Goal: Communication & Community: Ask a question

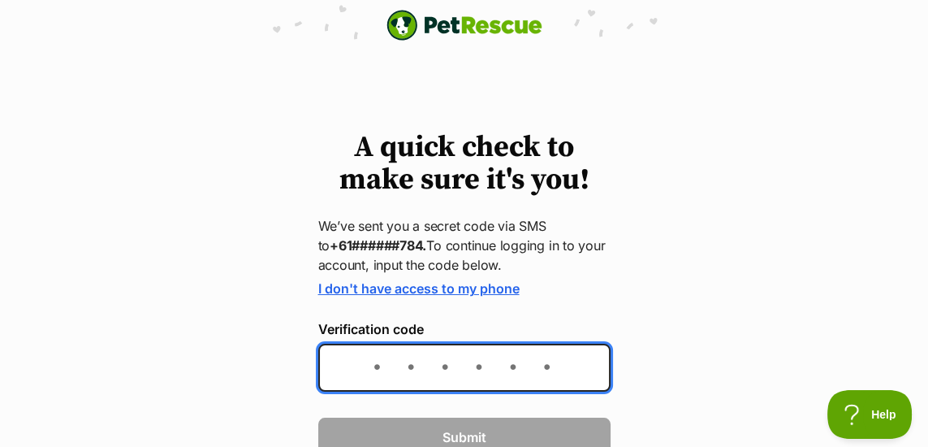
click at [419, 375] on input "Verification code" at bounding box center [464, 367] width 292 height 48
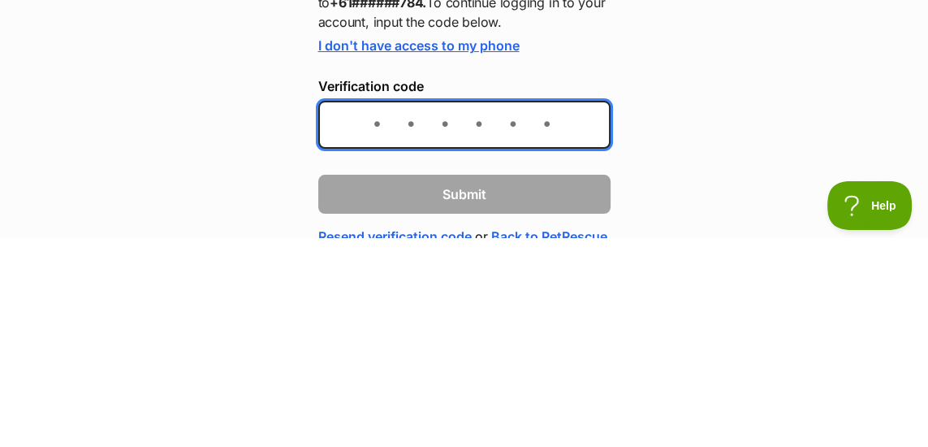
scroll to position [39, 0]
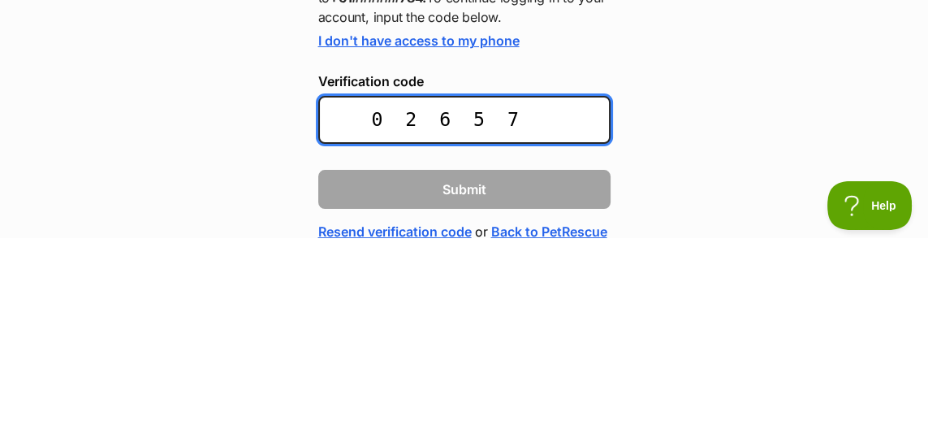
type input "026579"
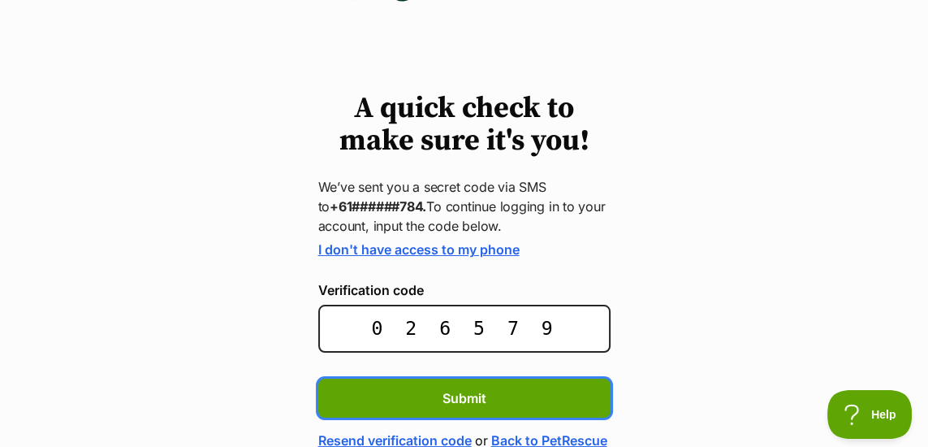
click at [464, 395] on span "Submit" at bounding box center [464, 397] width 44 height 19
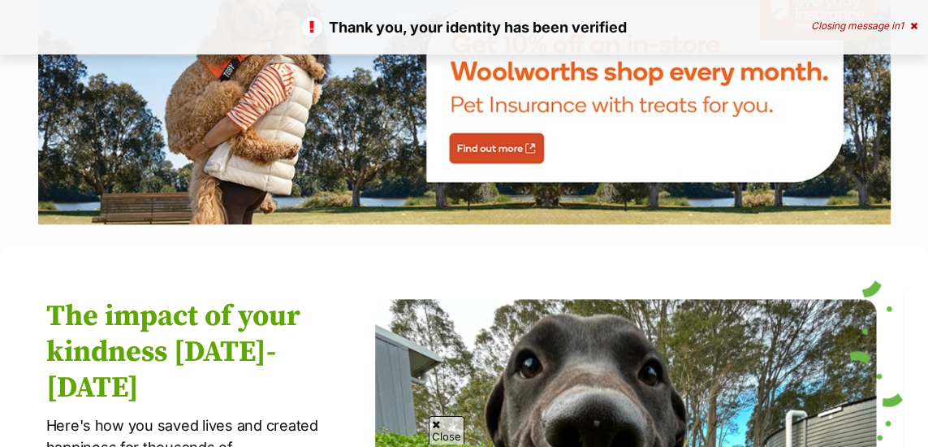
scroll to position [1937, 0]
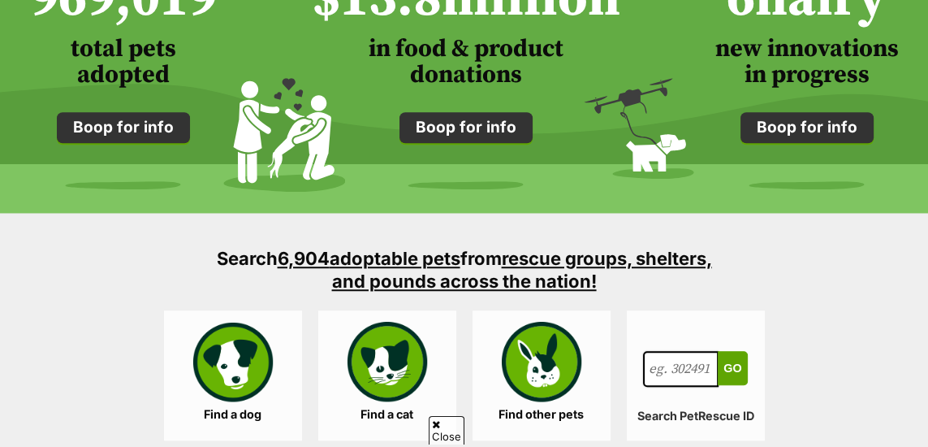
click at [247, 373] on link "Find a dog" at bounding box center [233, 375] width 138 height 130
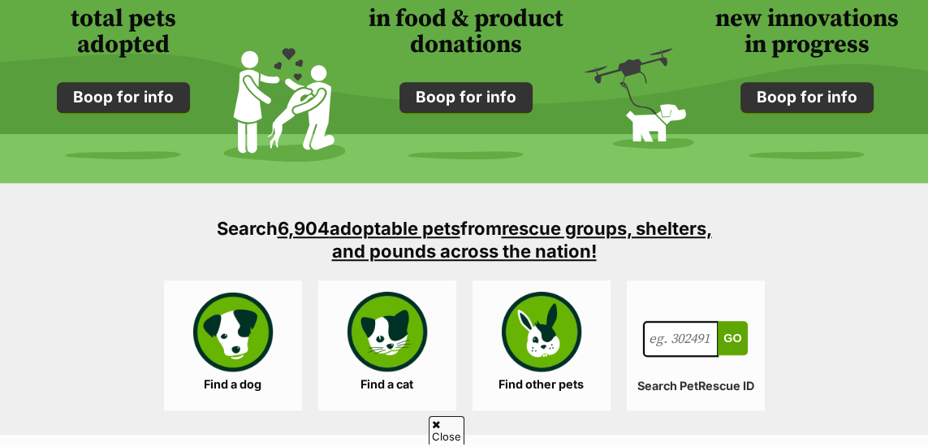
scroll to position [1394, 0]
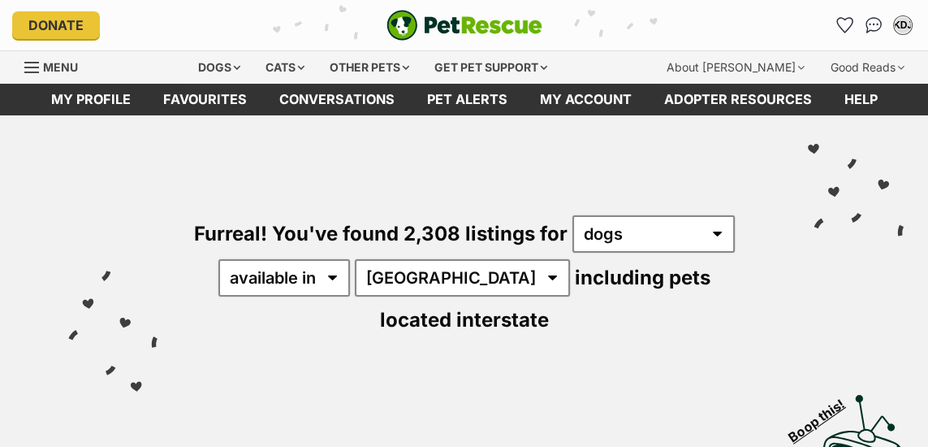
click at [710, 238] on select "any type of pet cats dogs other pets" at bounding box center [653, 233] width 162 height 37
click at [350, 275] on select "available in located in" at bounding box center [284, 277] width 132 height 37
click at [261, 278] on select "available in located in" at bounding box center [284, 277] width 132 height 37
select select "disabled"
click at [230, 259] on select "available in located in" at bounding box center [284, 277] width 132 height 37
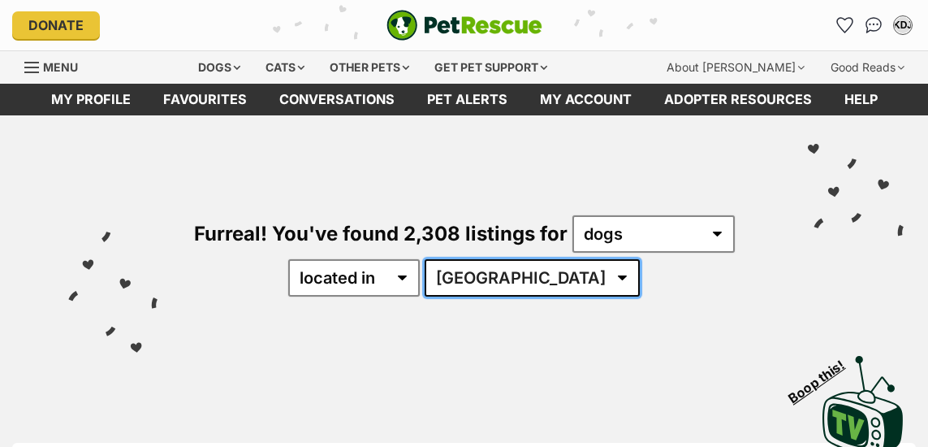
click at [568, 278] on select "Australia ACT NSW QLD SA TAS VIC WA" at bounding box center [532, 277] width 215 height 37
select select "NSW"
click at [475, 259] on select "Australia ACT NSW QLD SA TAS VIC WA" at bounding box center [532, 277] width 215 height 37
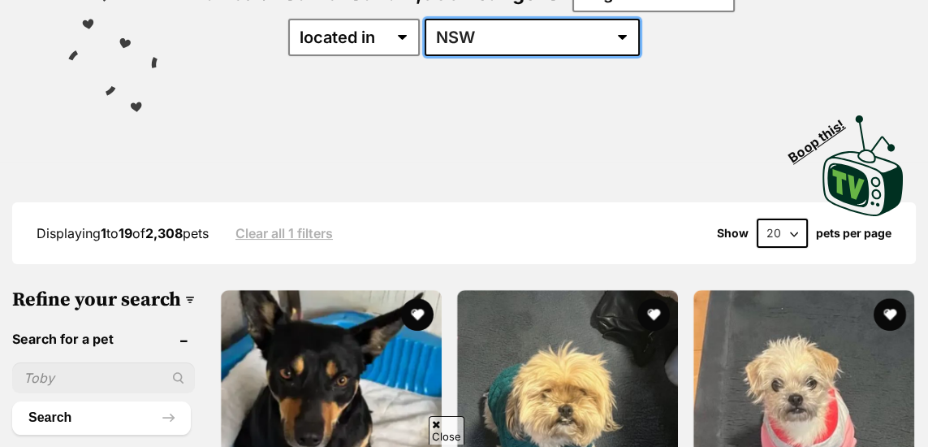
scroll to position [242, 0]
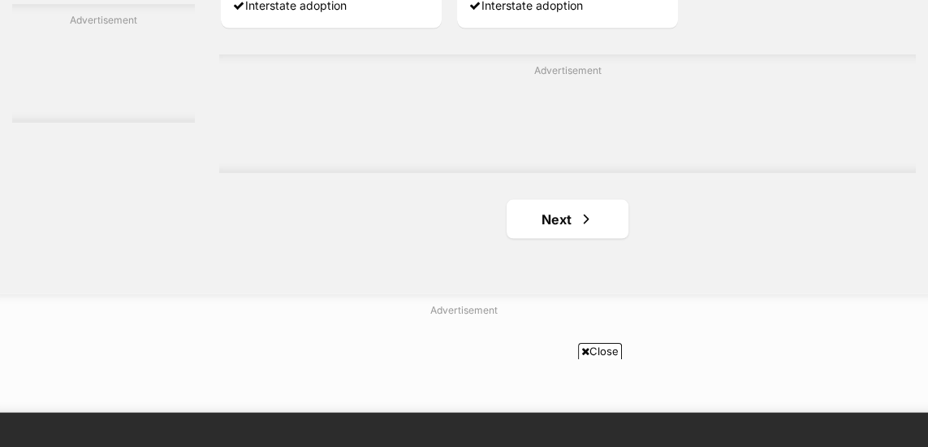
scroll to position [3592, 0]
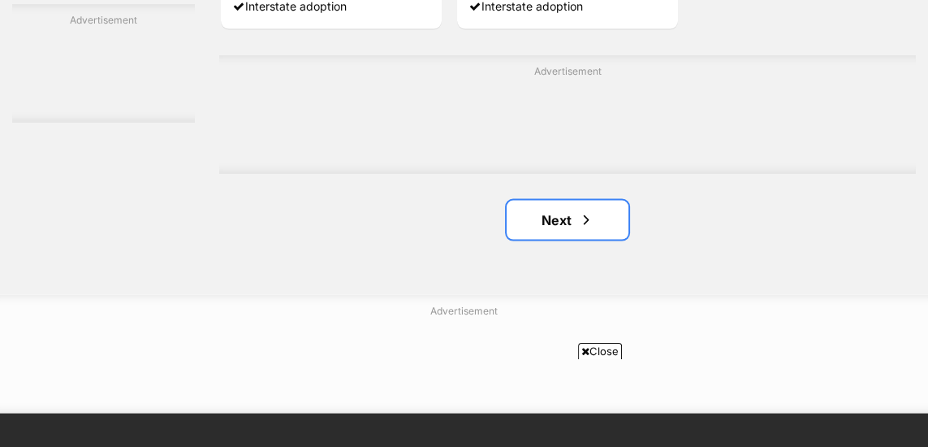
click at [572, 235] on link "Next" at bounding box center [568, 220] width 122 height 39
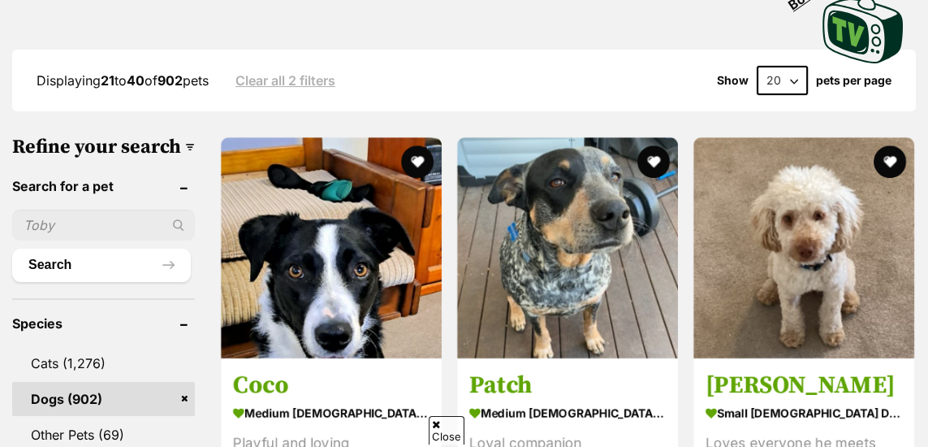
scroll to position [442, 0]
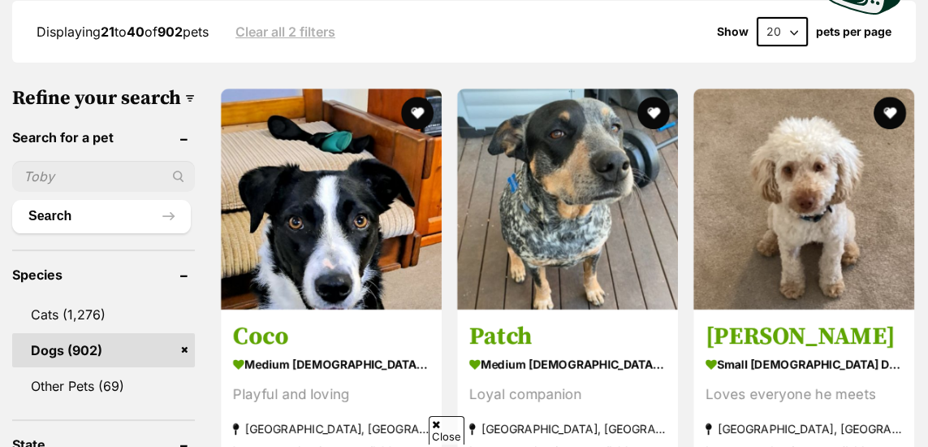
click at [53, 192] on input "text" at bounding box center [103, 176] width 183 height 31
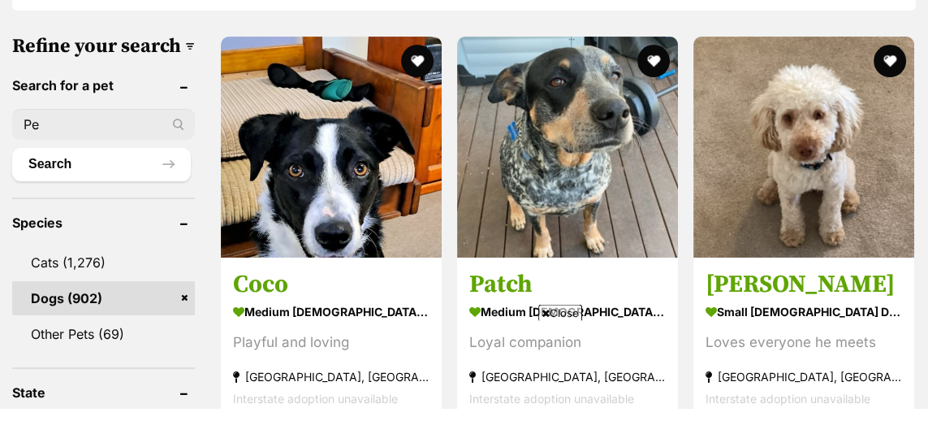
scroll to position [0, 0]
type input "Pebbles"
click at [12, 187] on button "Search" at bounding box center [101, 203] width 179 height 32
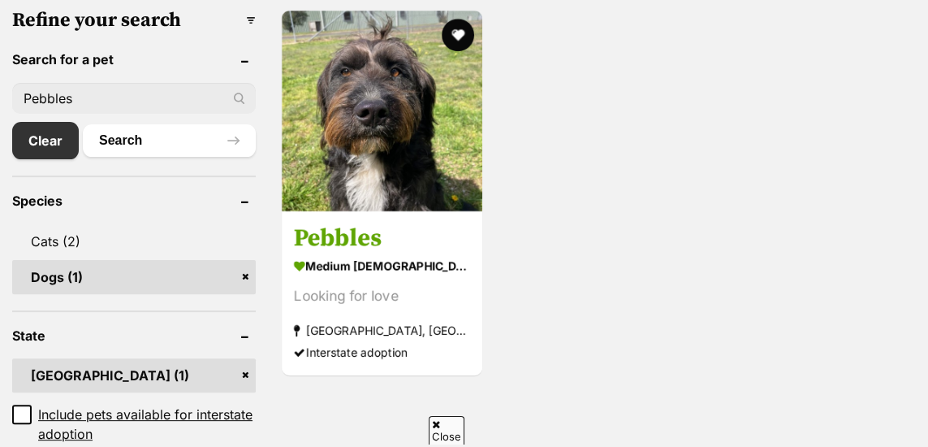
scroll to position [507, 0]
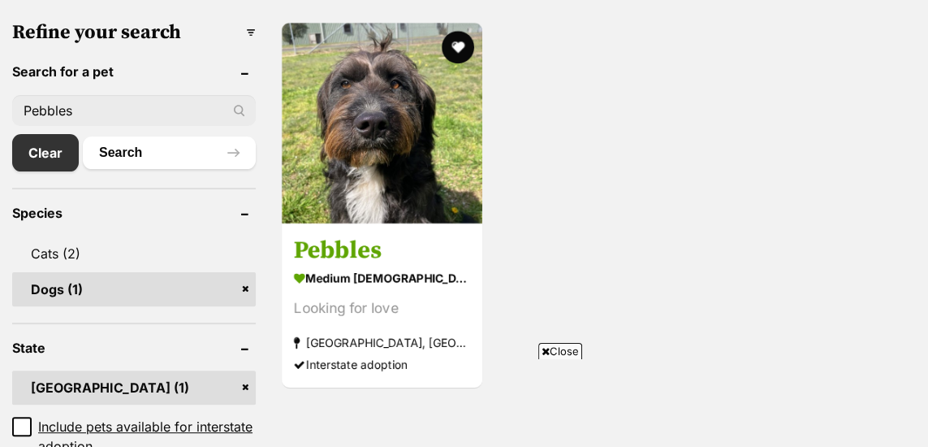
click at [382, 175] on img at bounding box center [382, 123] width 201 height 201
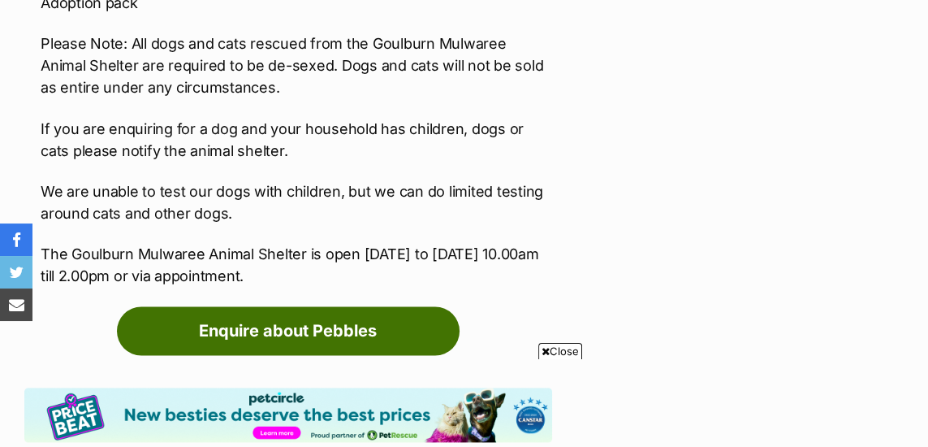
click at [335, 306] on link "Enquire about Pebbles" at bounding box center [288, 330] width 343 height 49
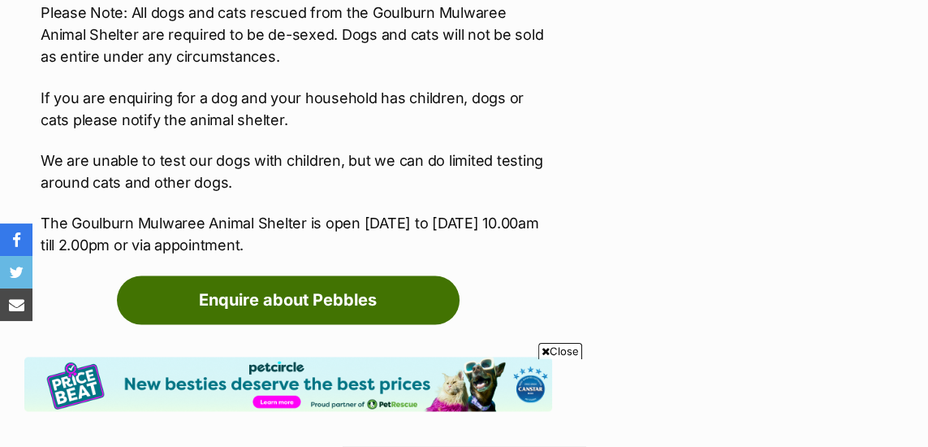
scroll to position [2454, 0]
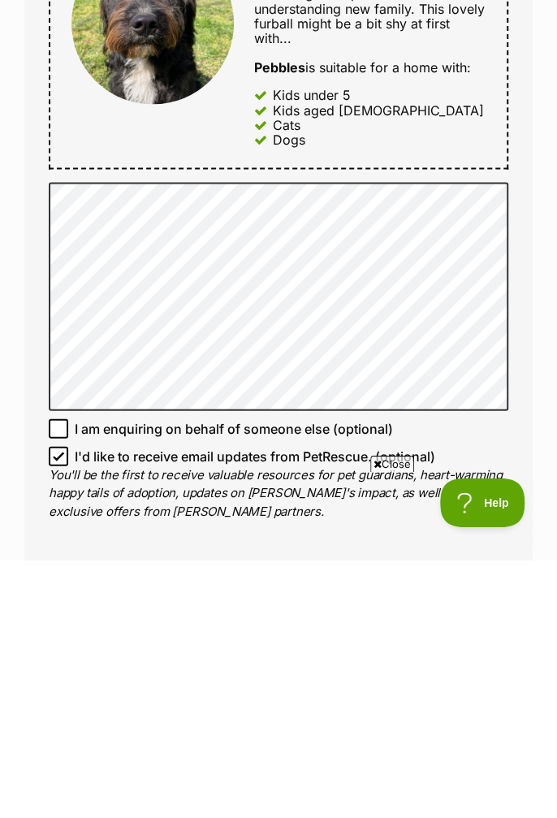
scroll to position [655, 0]
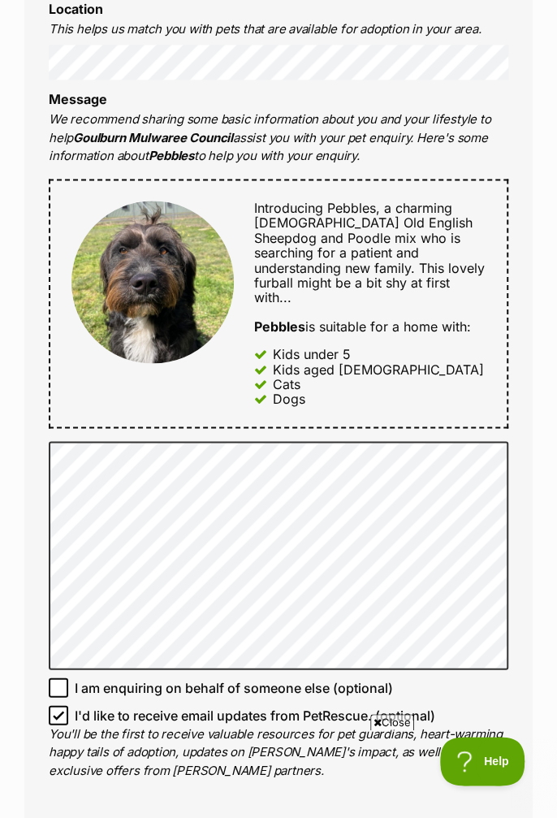
click at [533, 446] on div "Enquire about Pebbles Full name [PERSON_NAME] Email We require this to be able …" at bounding box center [278, 398] width 557 height 1818
click at [132, 446] on p "You'll be the first to receive valuable resources for pet guardians, heart-warm…" at bounding box center [279, 751] width 460 height 55
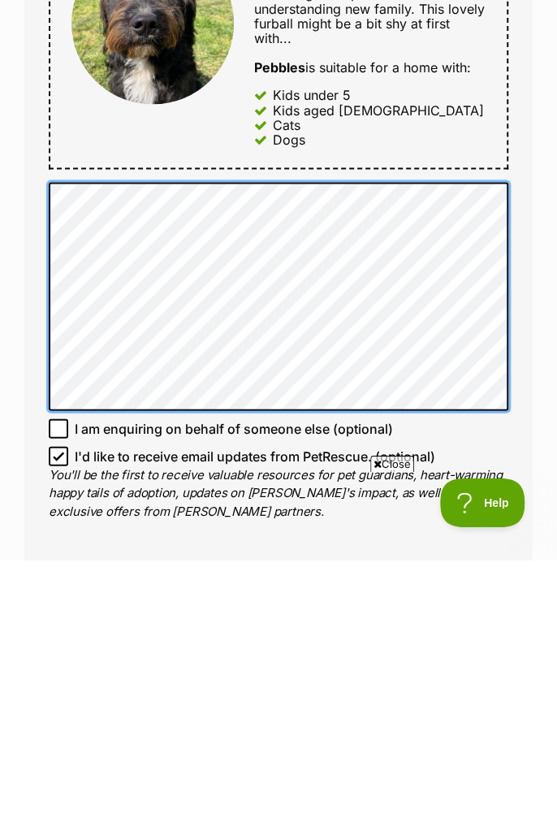
scroll to position [0, 0]
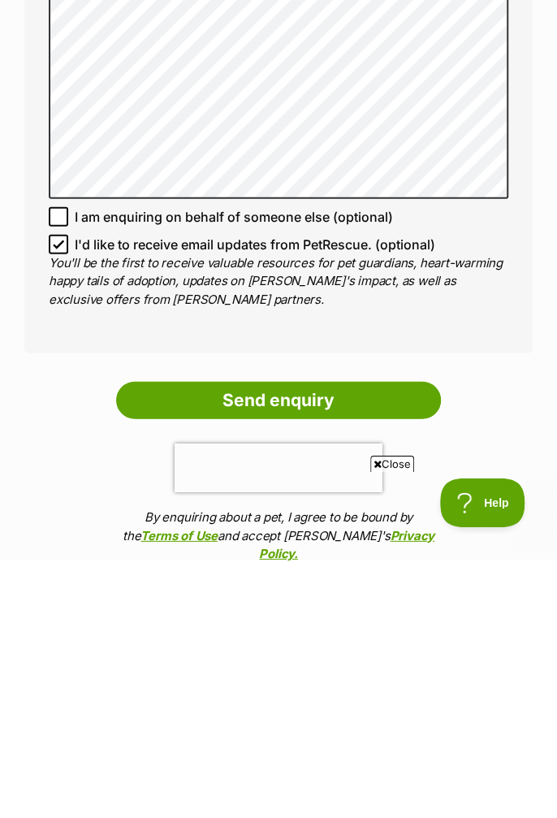
click at [344, 446] on input "Send enquiry" at bounding box center [278, 658] width 325 height 37
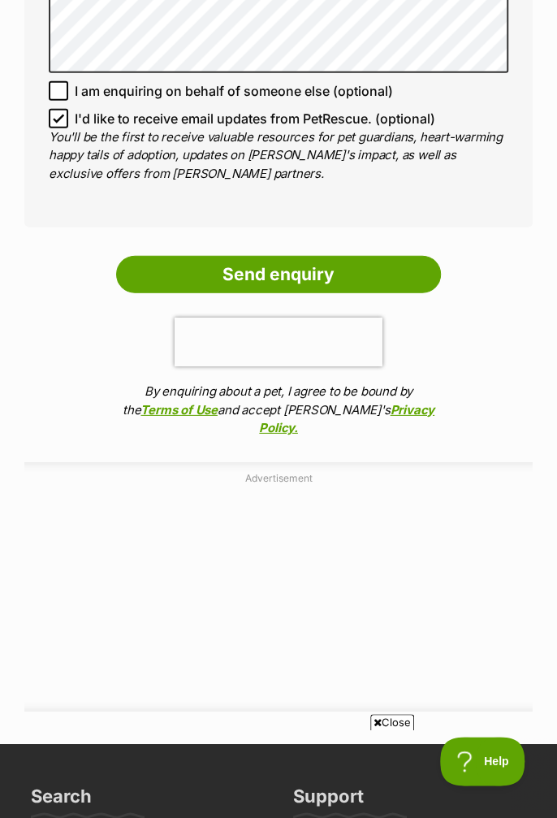
scroll to position [1303, 0]
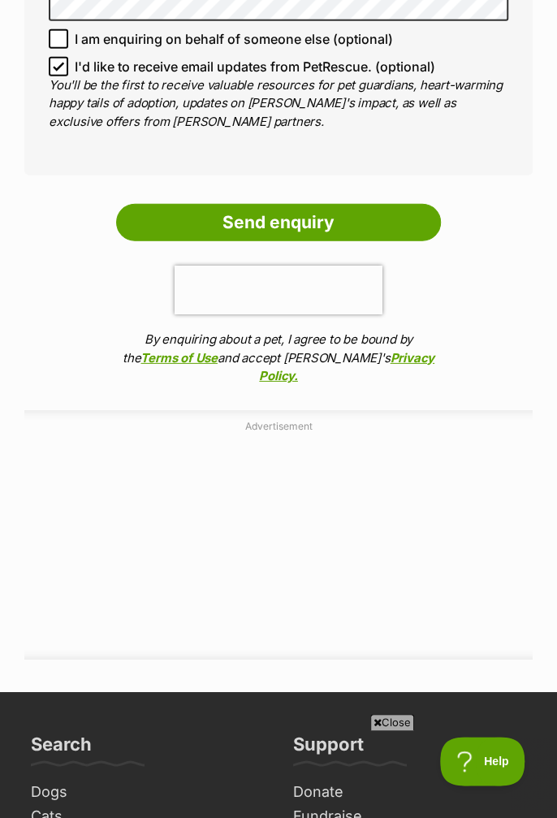
click at [317, 235] on ol "Send enquiry 0cAFcWeA4GA30Y2s1TIGah-JdMQ0voO_Dw0ab3GcyfJv5NgLSjVeKZbEEFUho8gzKx…" at bounding box center [278, 299] width 508 height 190
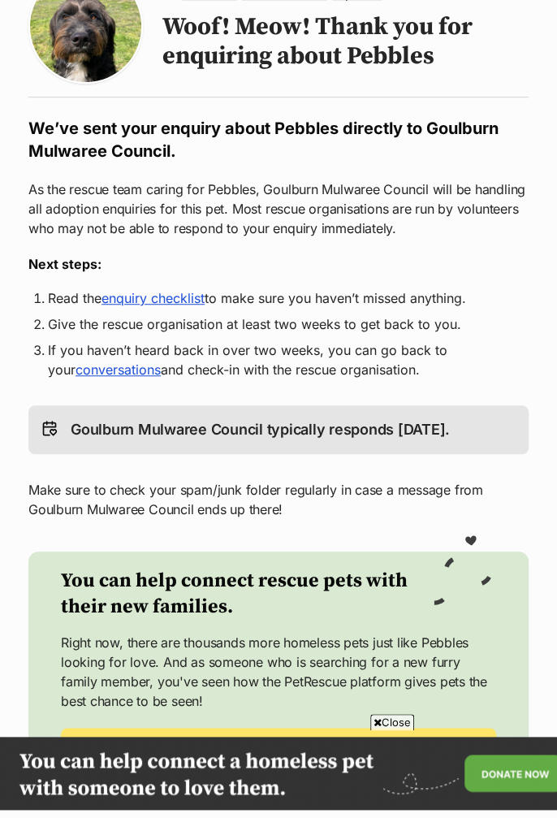
click at [182, 297] on link "enquiry checklist" at bounding box center [152, 298] width 103 height 16
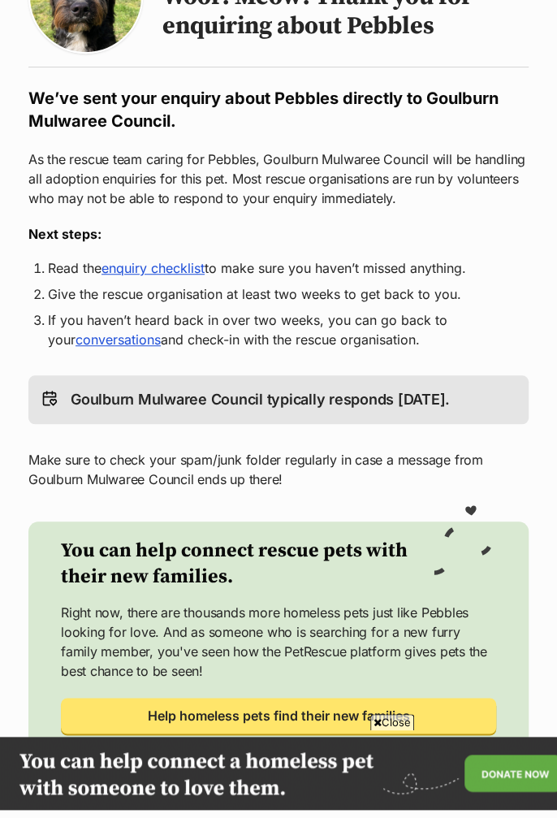
scroll to position [227, 0]
